Goal: Find specific fact: Find specific fact

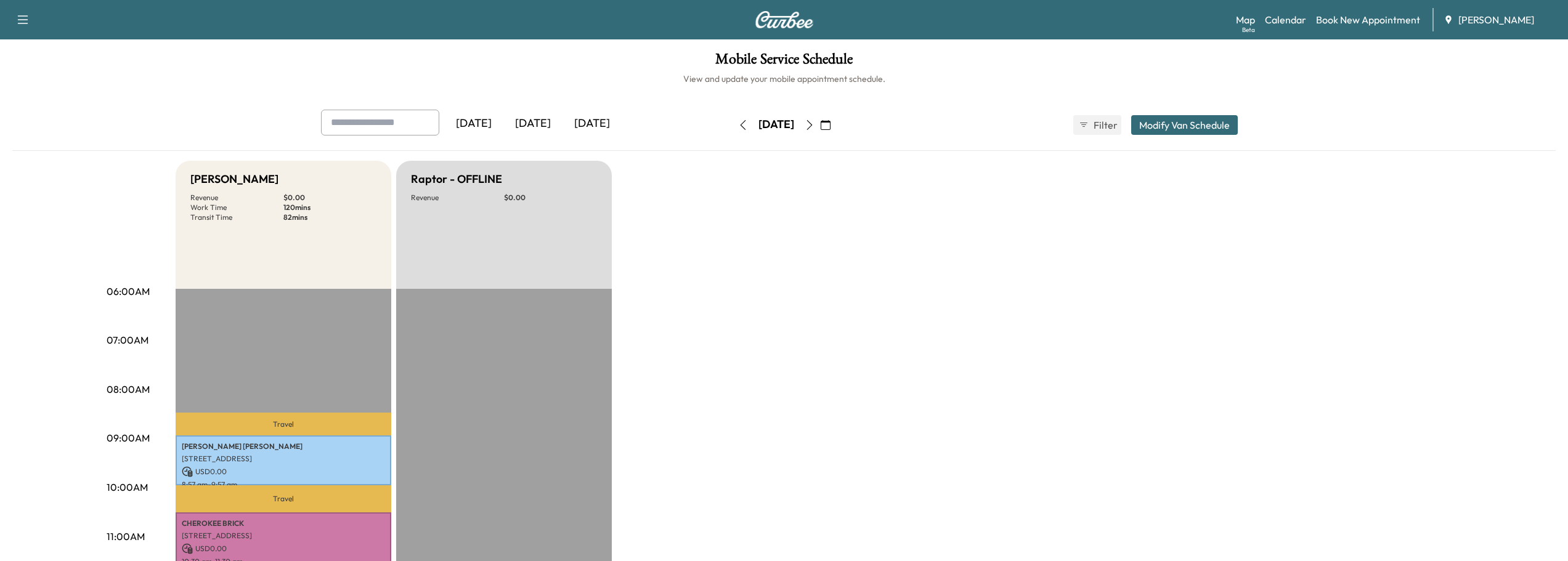
scroll to position [184, 0]
click at [815, 122] on icon "button" at bounding box center [810, 125] width 10 height 10
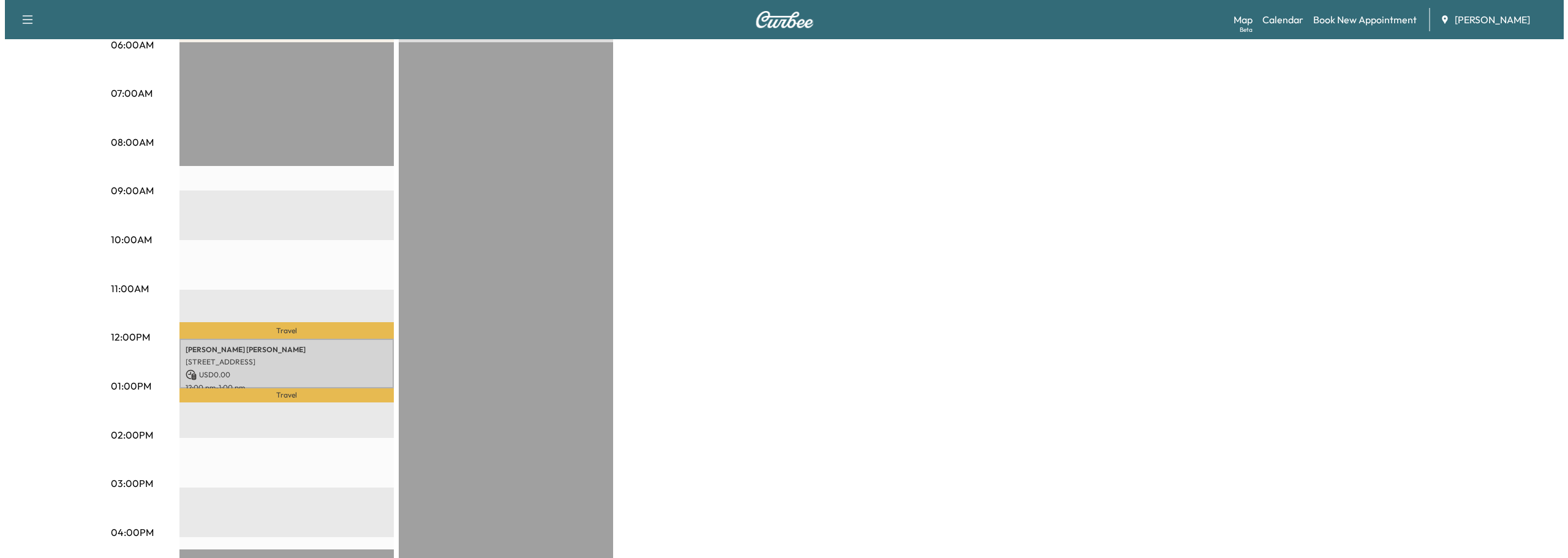
scroll to position [306, 0]
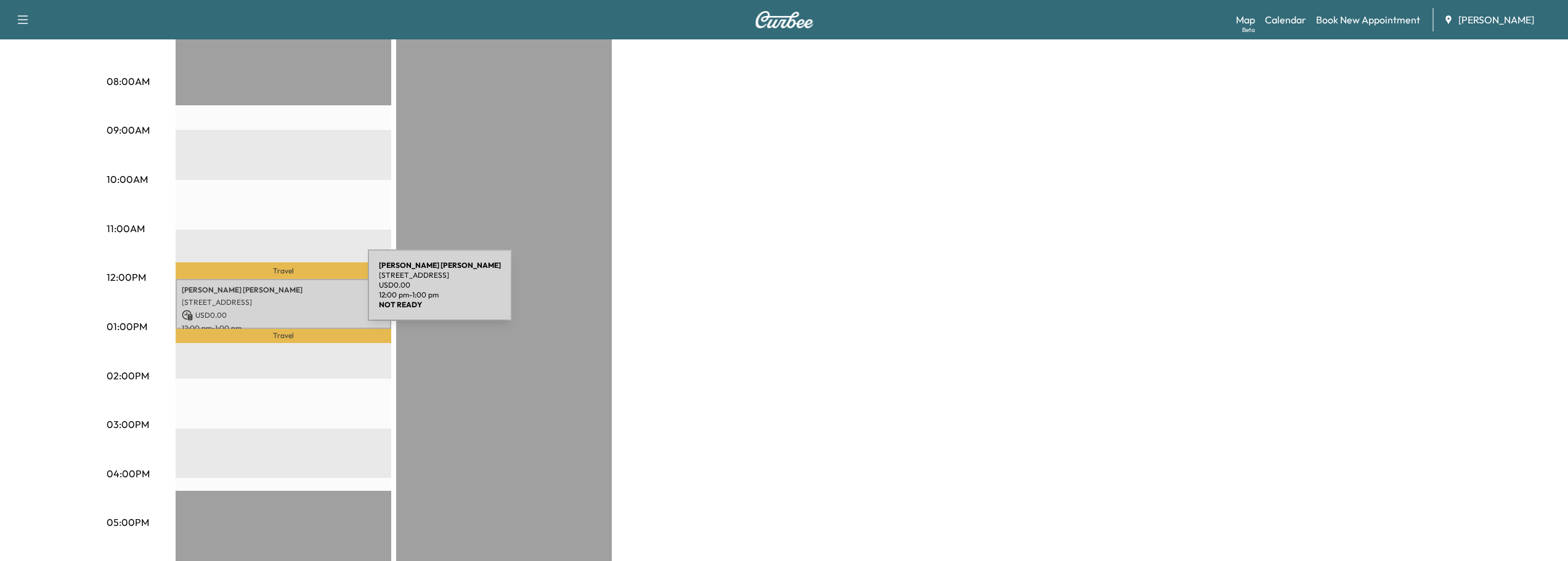
click at [276, 293] on div "[PERSON_NAME] [STREET_ADDRESS] USD 0.00 12:00 pm - 1:00 pm" at bounding box center [283, 304] width 216 height 50
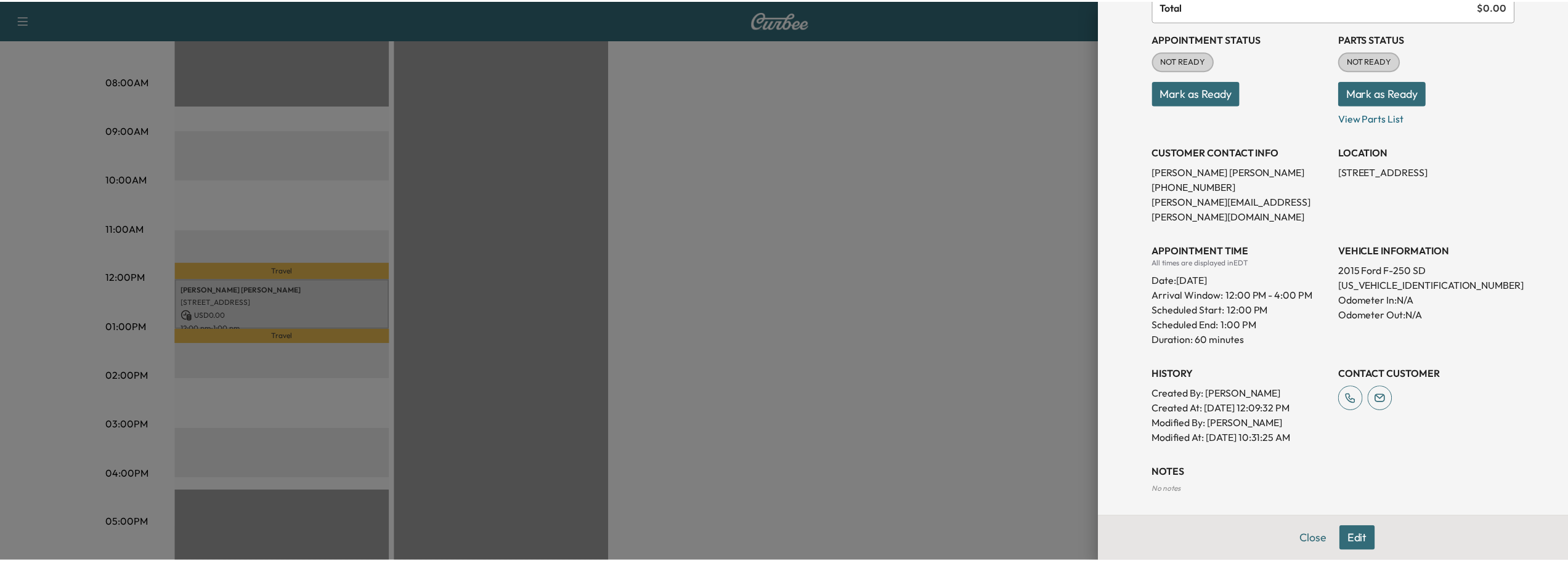
scroll to position [0, 0]
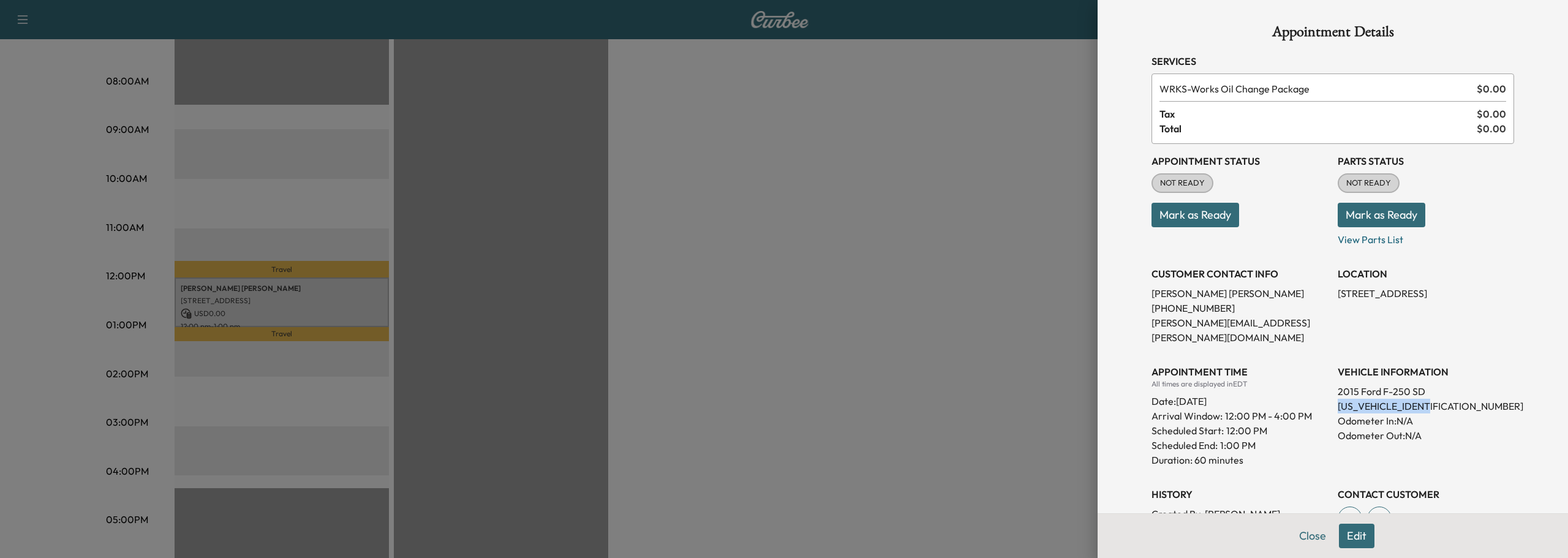
drag, startPoint x: 1328, startPoint y: 392, endPoint x: 1426, endPoint y: 390, distance: 98.0
click at [1426, 399] on p "[US_VEHICLE_IDENTIFICATION_NUMBER]" at bounding box center [1425, 406] width 177 height 14
copy p "[US_VEHICLE_IDENTIFICATION_NUMBER]"
click at [1305, 532] on button "Close" at bounding box center [1312, 536] width 43 height 25
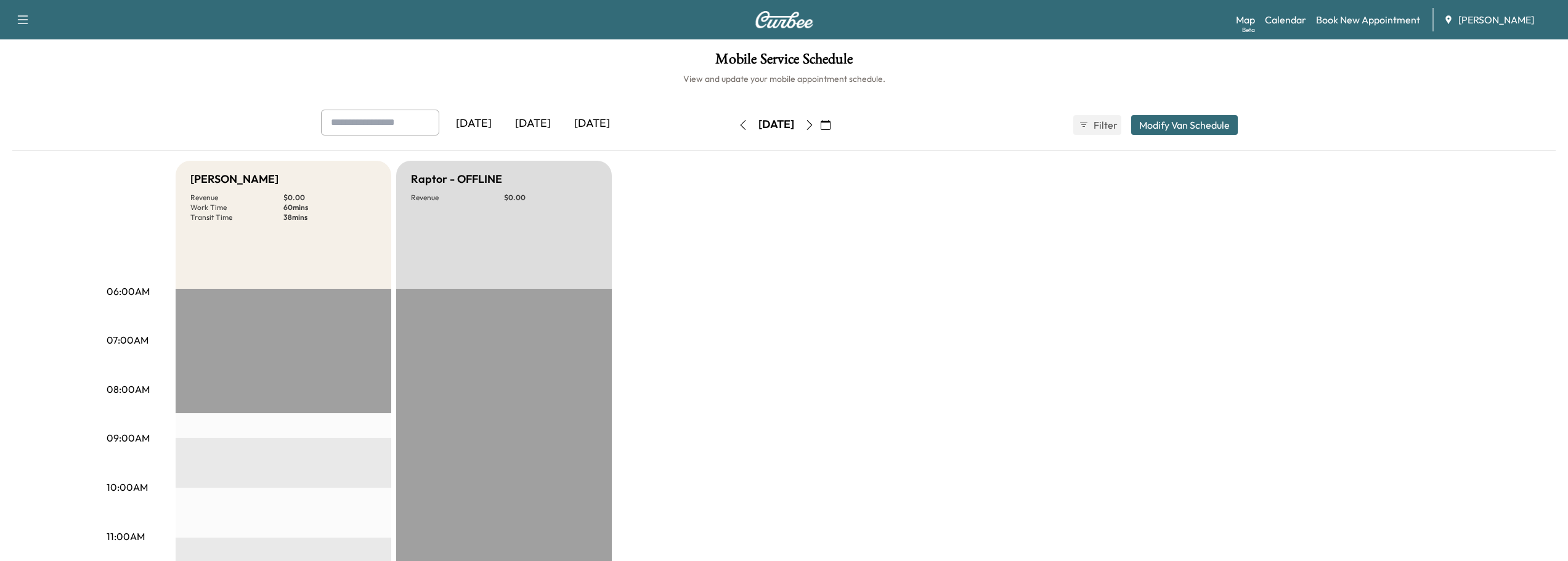
click at [738, 126] on icon "button" at bounding box center [743, 125] width 10 height 10
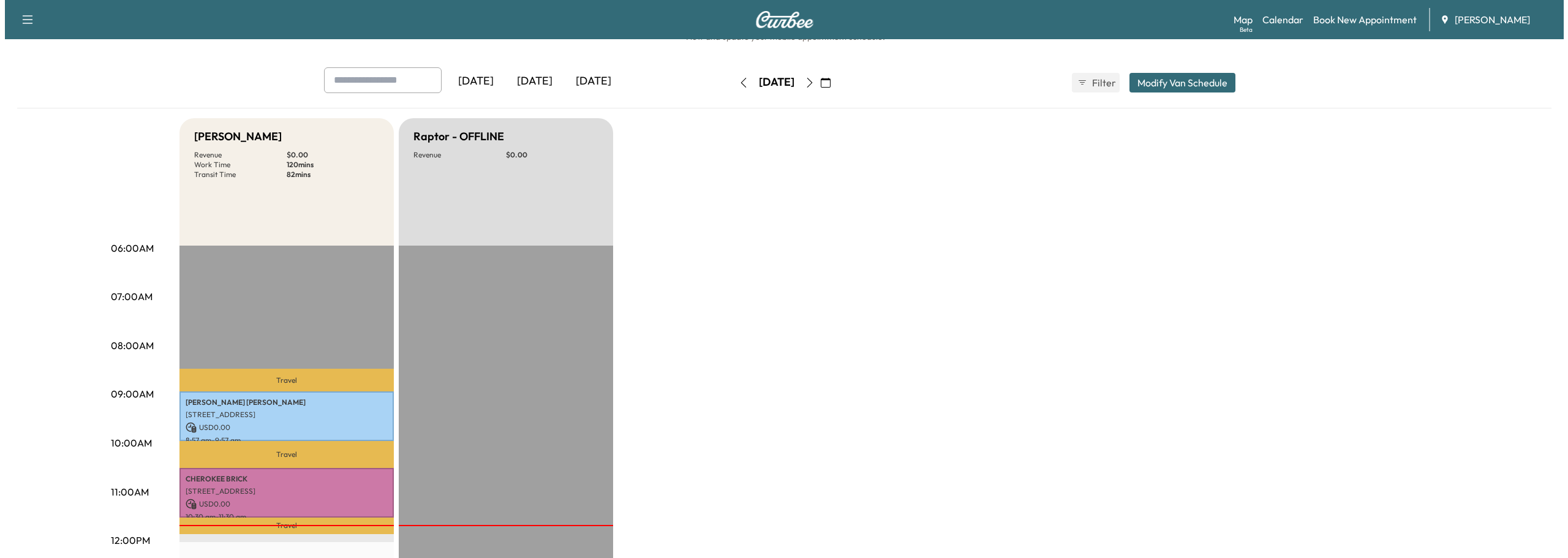
scroll to position [123, 0]
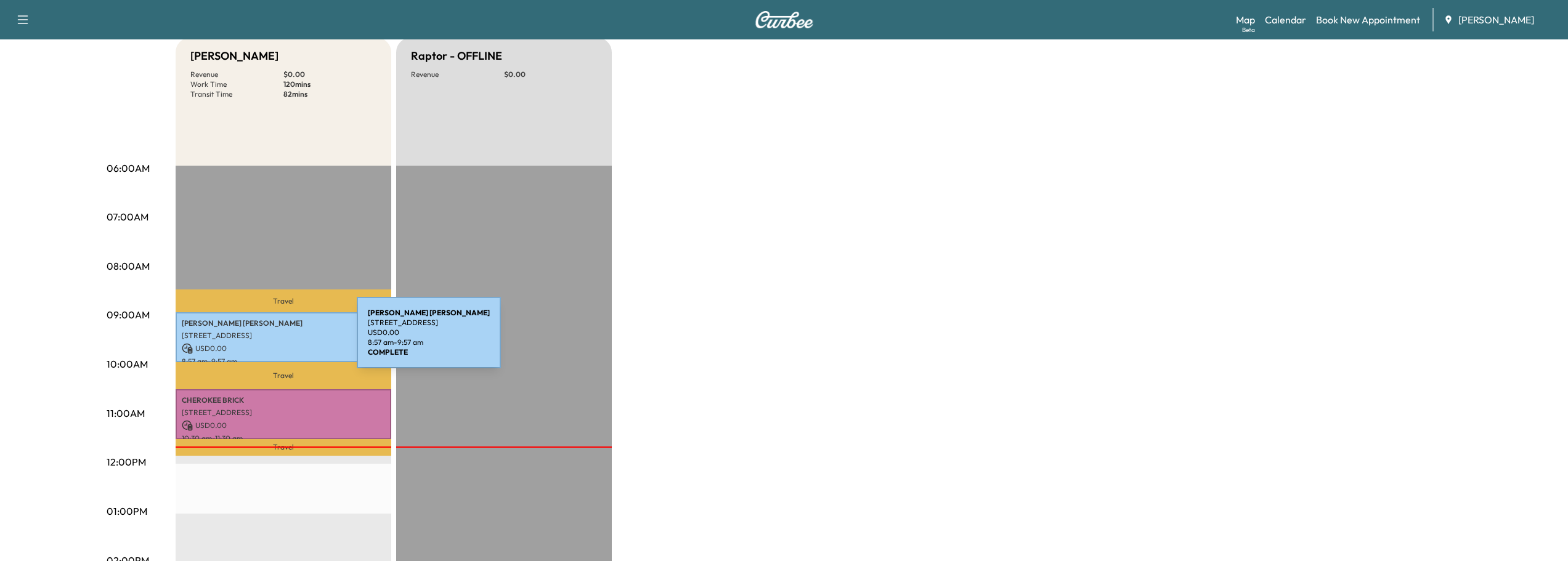
click at [264, 340] on div "[PERSON_NAME] [PERSON_NAME] [STREET_ADDRESS] USD 0.00 8:57 am - 9:57 am" at bounding box center [283, 337] width 216 height 50
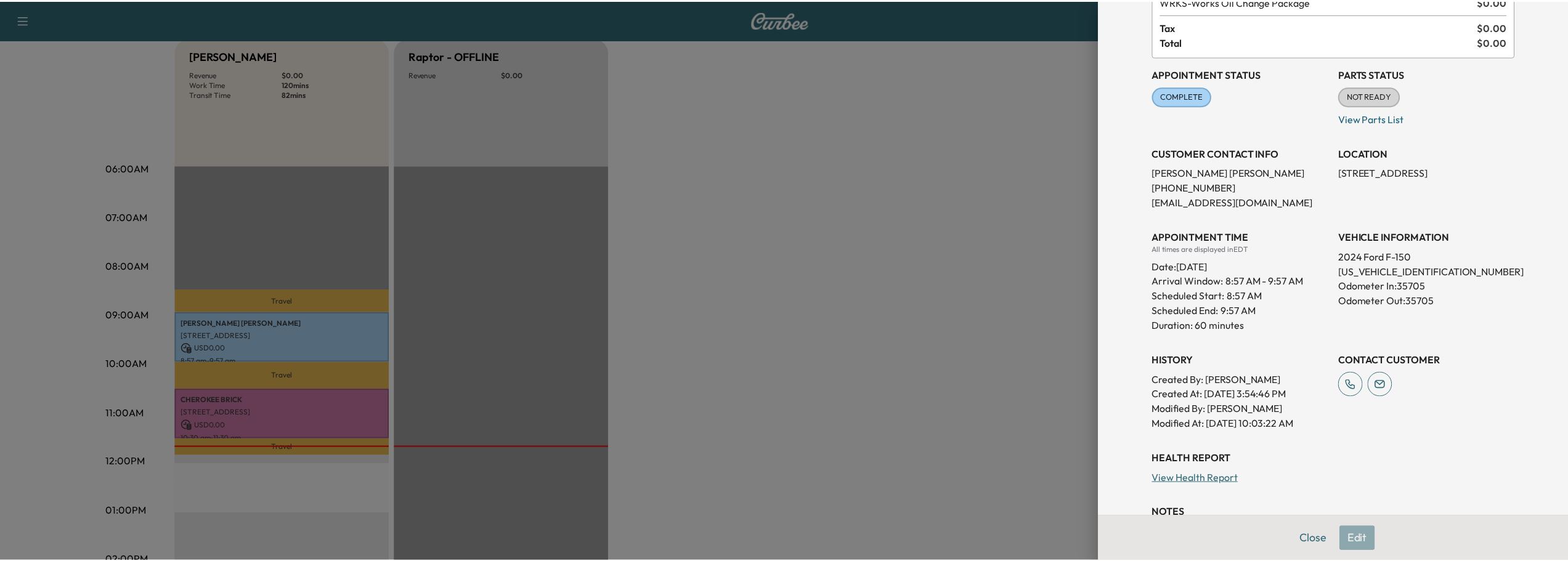
scroll to position [42, 0]
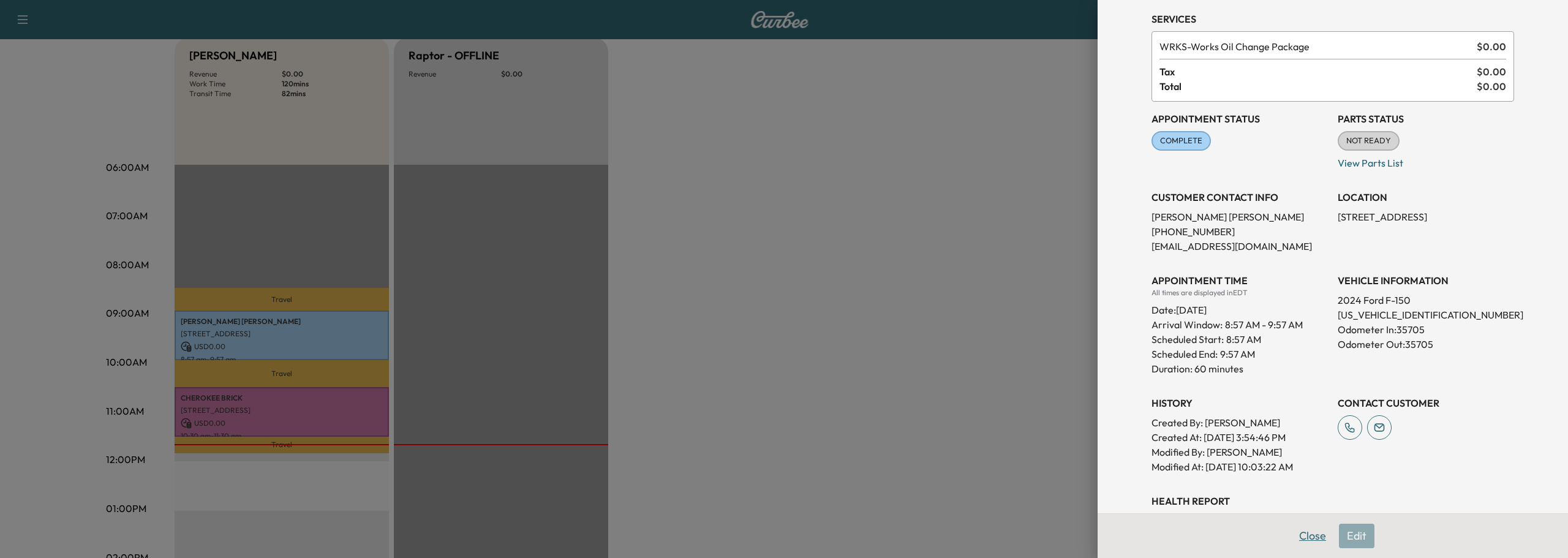
click at [1301, 539] on button "Close" at bounding box center [1312, 536] width 43 height 25
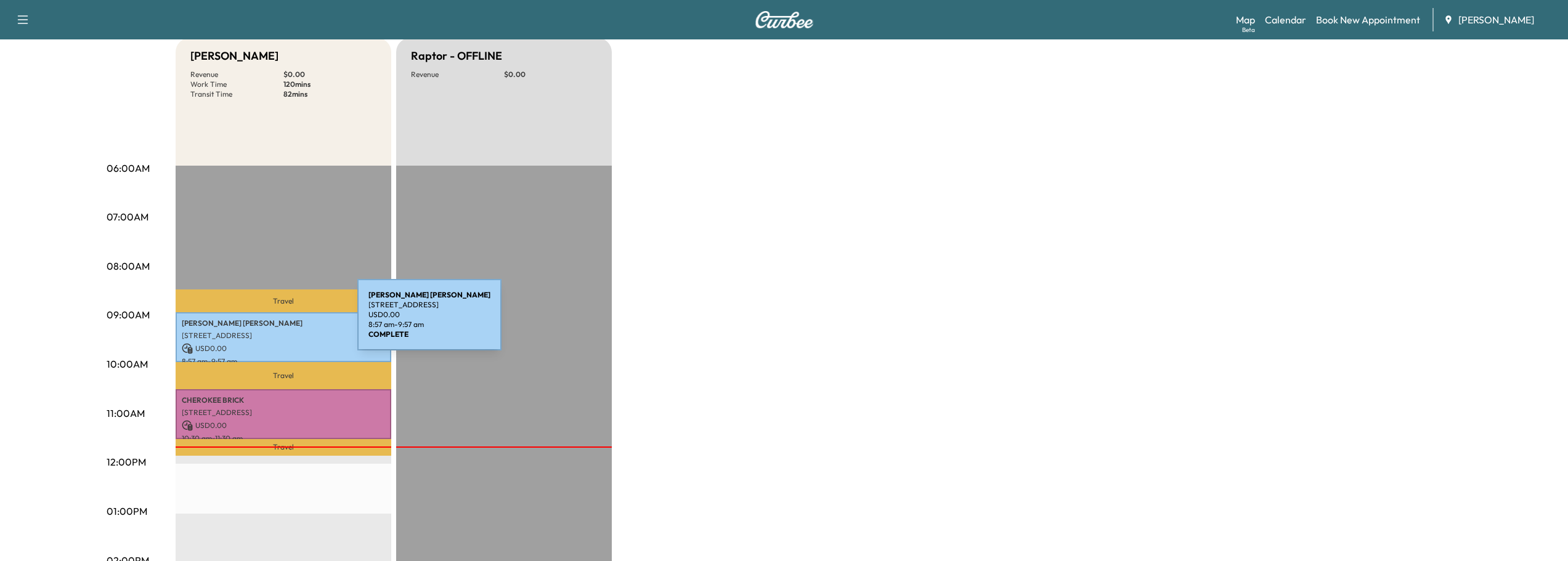
click at [265, 322] on p "[PERSON_NAME] [PERSON_NAME]" at bounding box center [284, 323] width 204 height 10
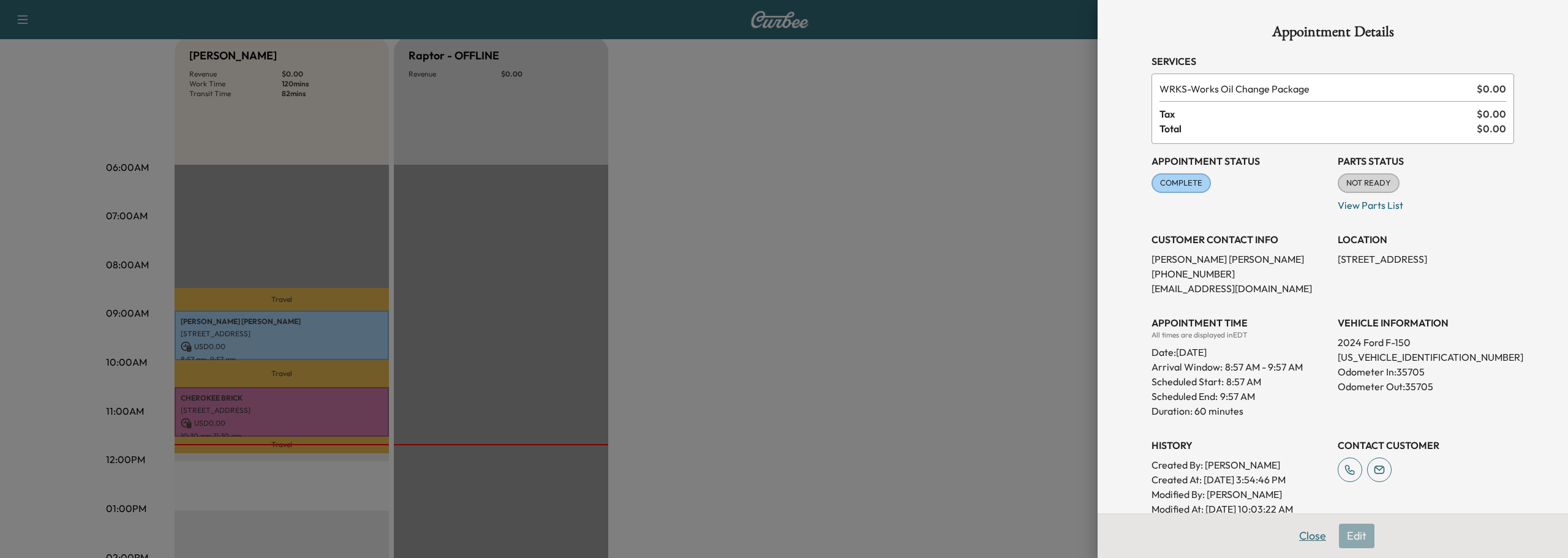
click at [1305, 541] on button "Close" at bounding box center [1312, 536] width 43 height 25
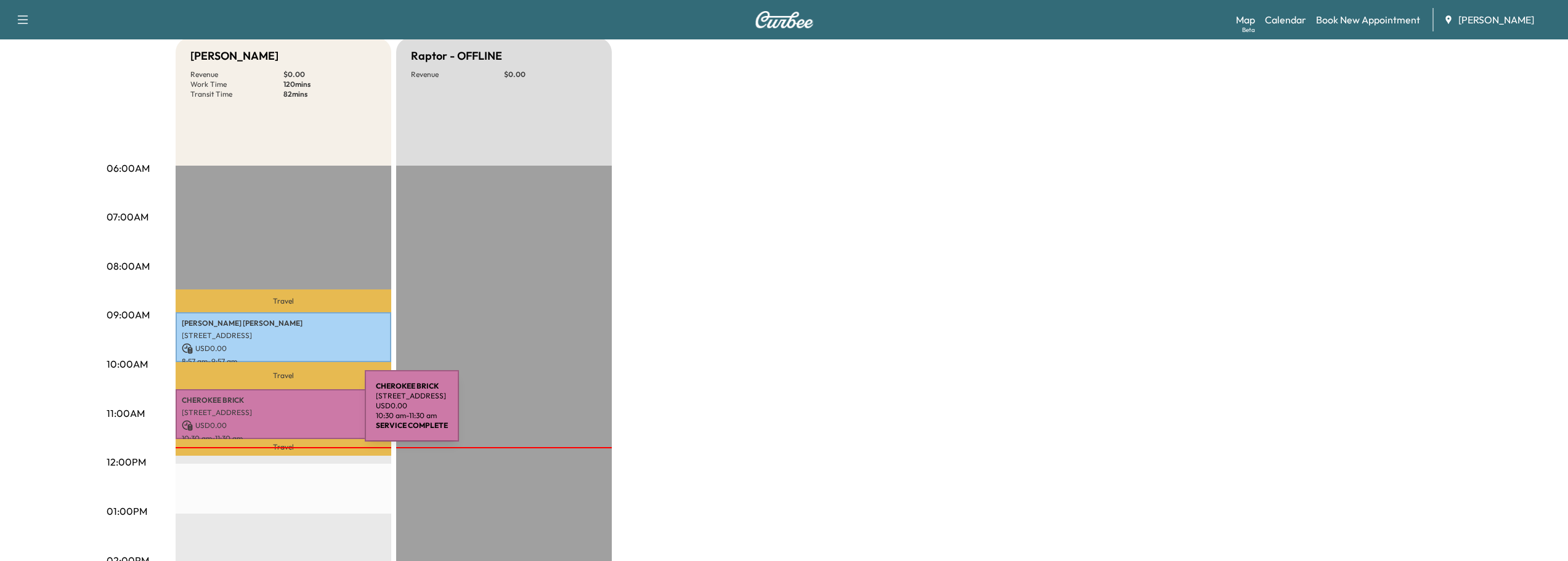
click at [272, 413] on p "[STREET_ADDRESS]" at bounding box center [284, 413] width 204 height 10
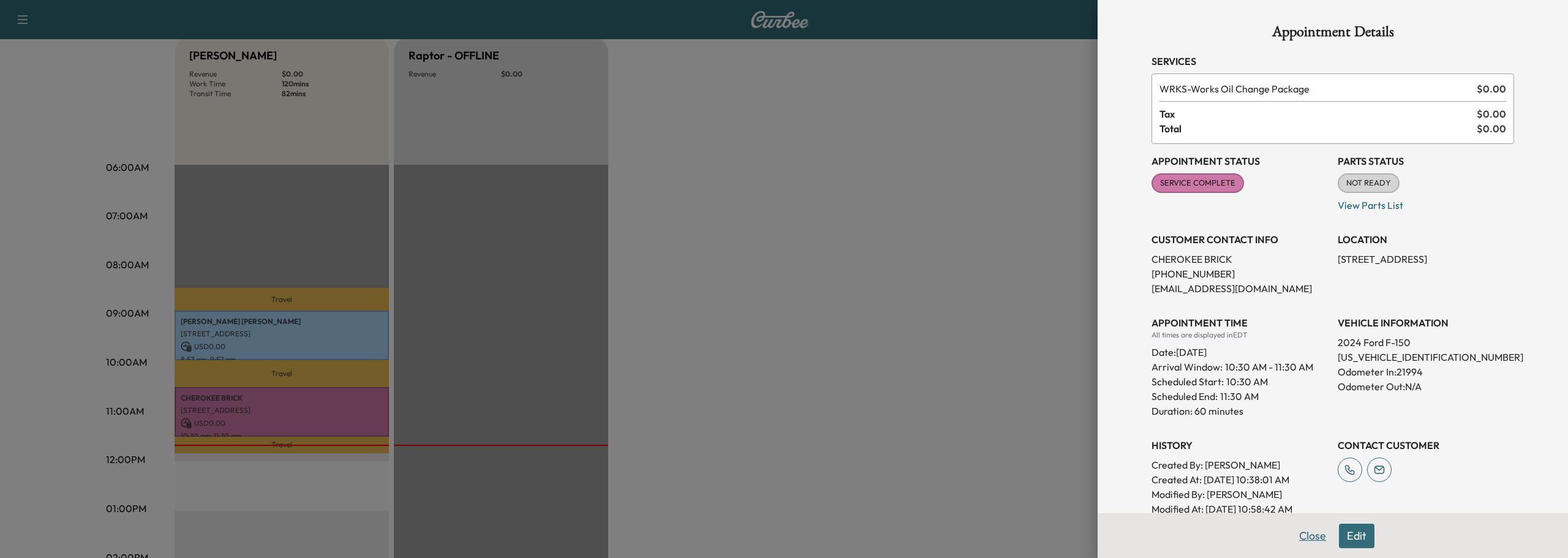
click at [1302, 537] on button "Close" at bounding box center [1312, 536] width 43 height 25
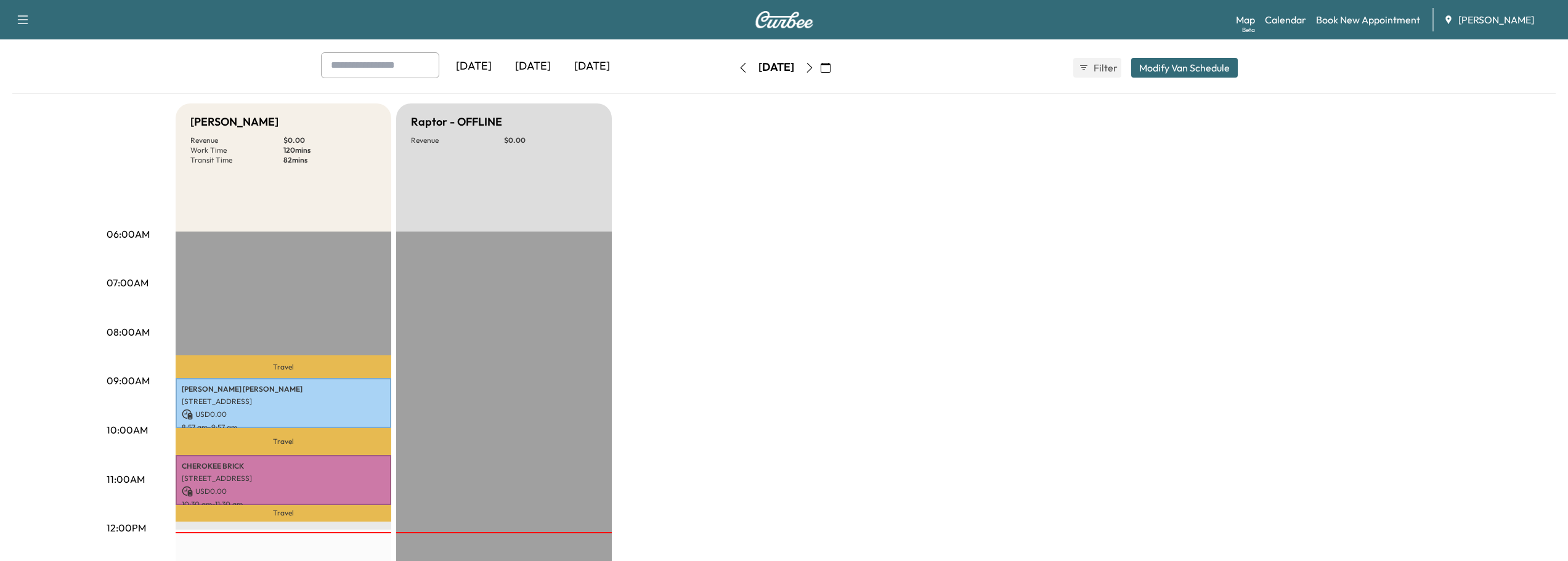
scroll to position [0, 0]
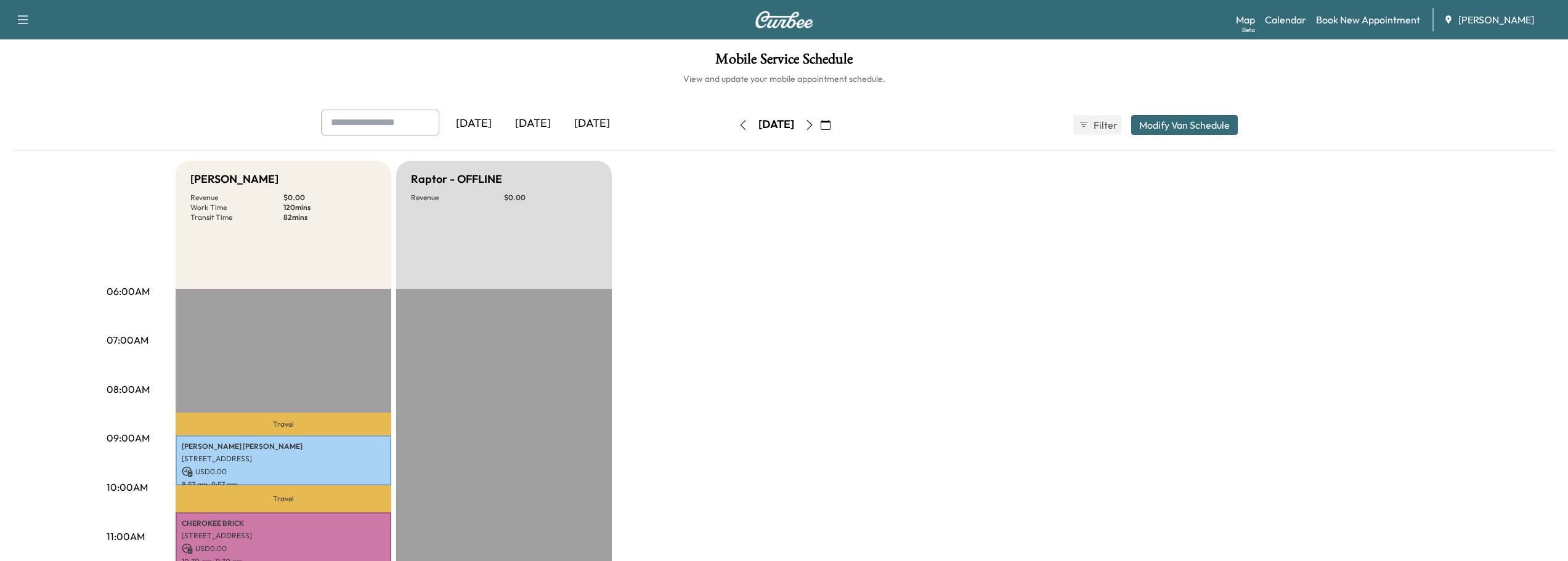
click at [812, 123] on icon "button" at bounding box center [809, 125] width 6 height 10
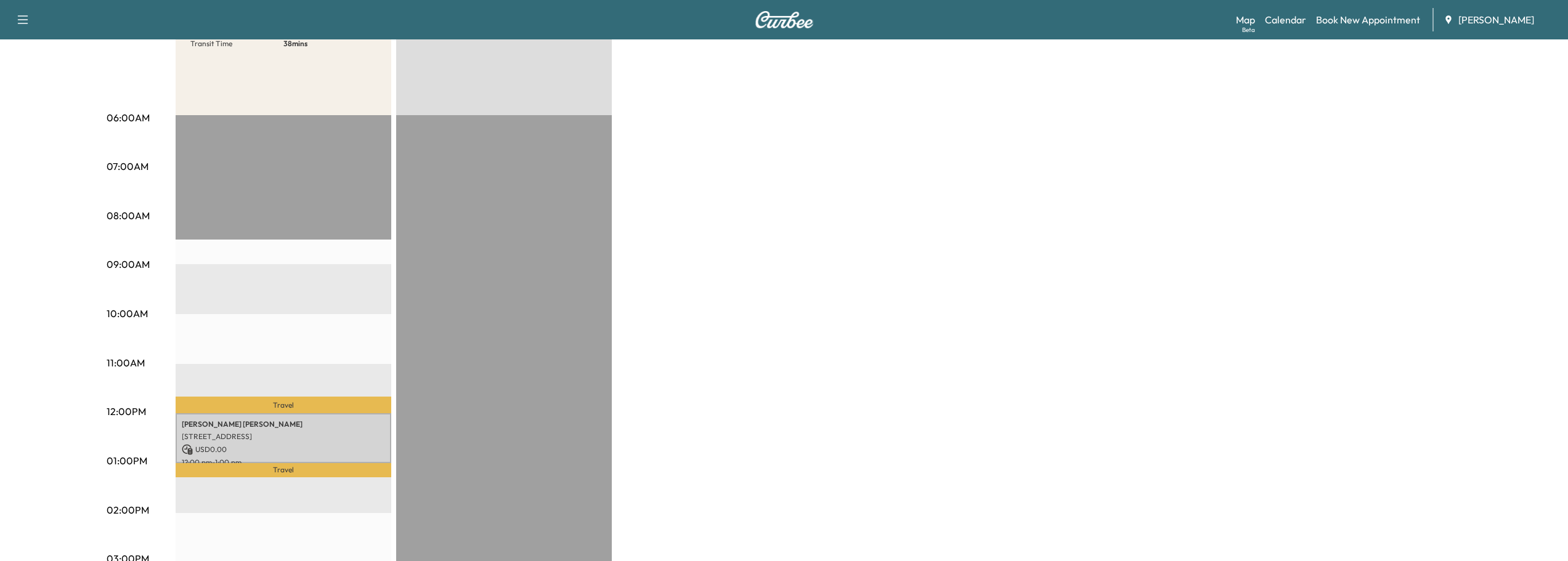
scroll to position [184, 0]
